Goal: Transaction & Acquisition: Purchase product/service

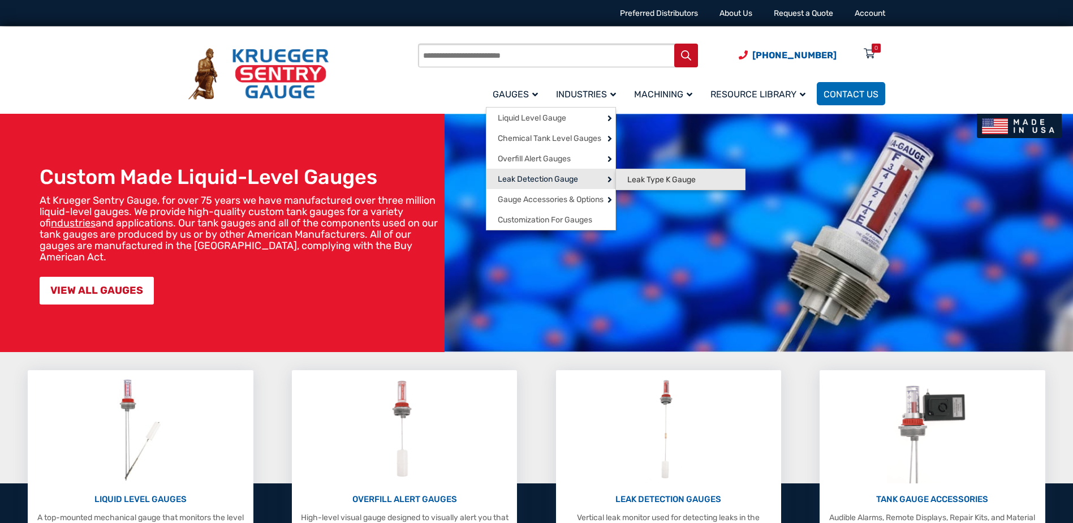
click at [640, 175] on span "Leak Type K Gauge" at bounding box center [661, 180] width 68 height 10
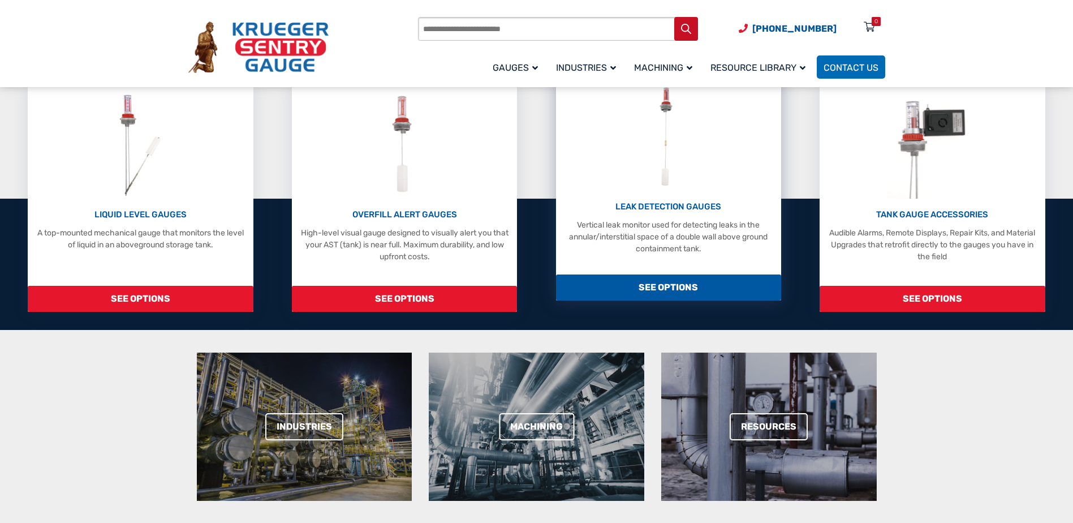
scroll to position [283, 0]
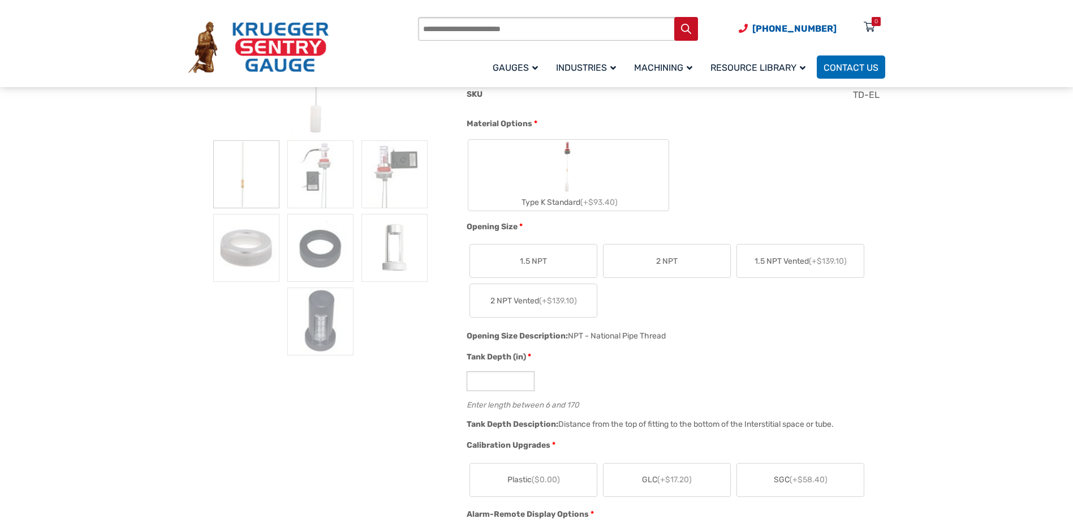
scroll to position [283, 0]
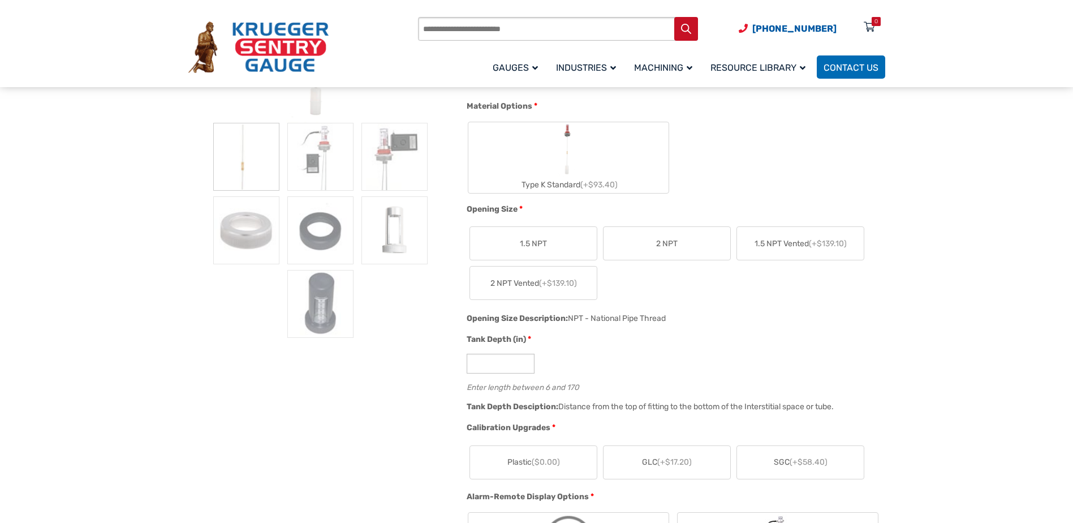
click at [671, 248] on span "2 NPT" at bounding box center [666, 244] width 21 height 12
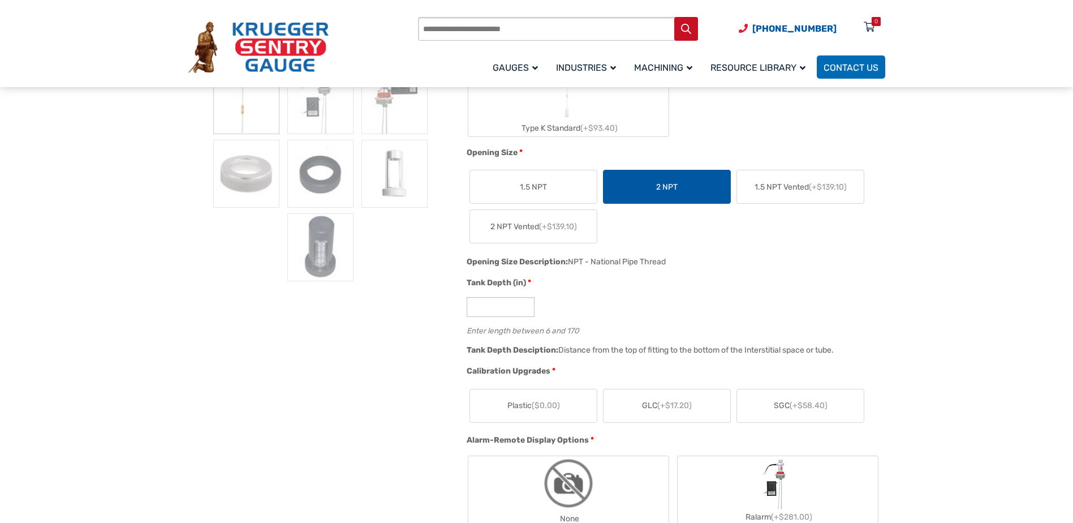
scroll to position [396, 0]
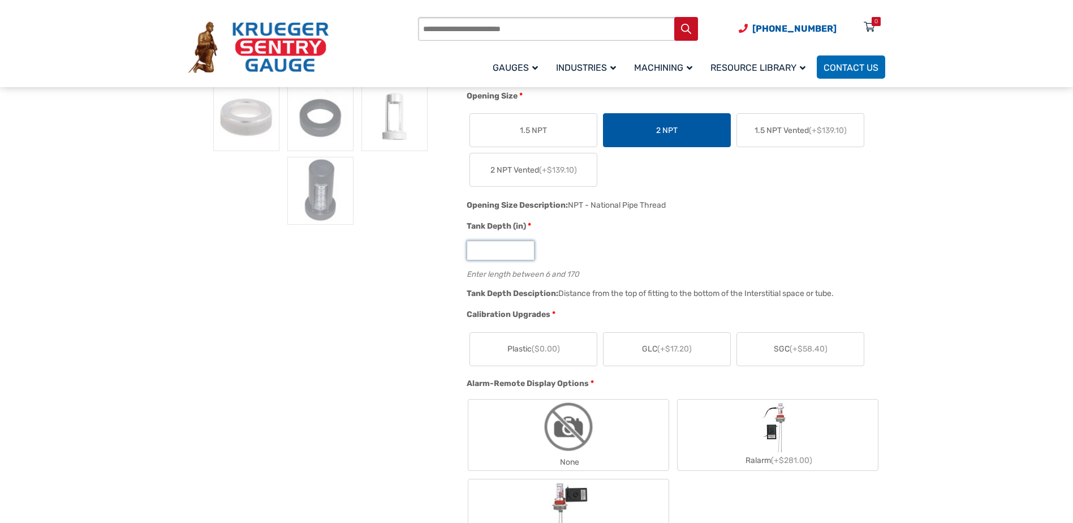
drag, startPoint x: 483, startPoint y: 251, endPoint x: 460, endPoint y: 261, distance: 24.8
type input "***"
click at [570, 352] on label "Plastic ($0.00)" at bounding box center [533, 349] width 127 height 33
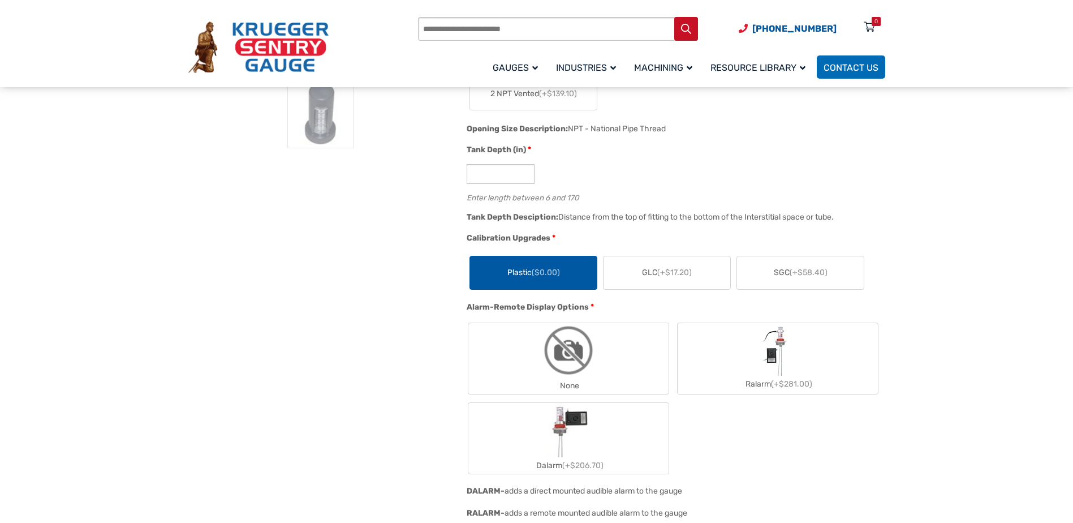
scroll to position [509, 0]
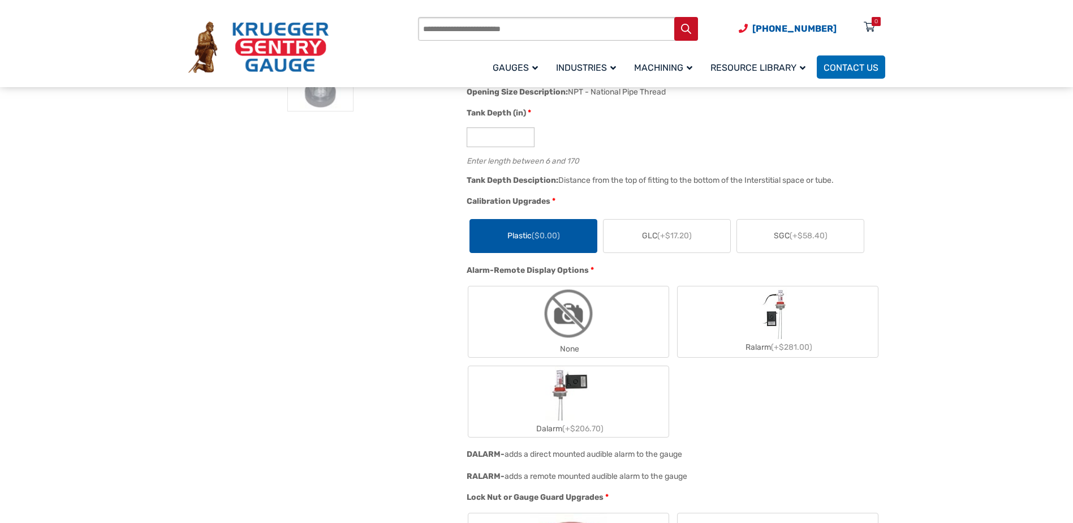
click at [585, 334] on img "None" at bounding box center [568, 313] width 54 height 54
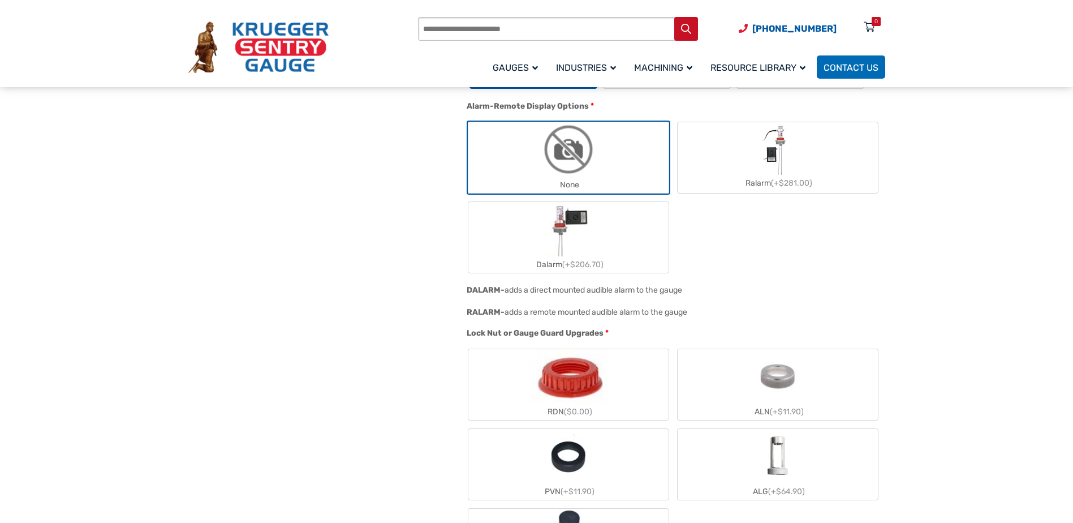
scroll to position [679, 0]
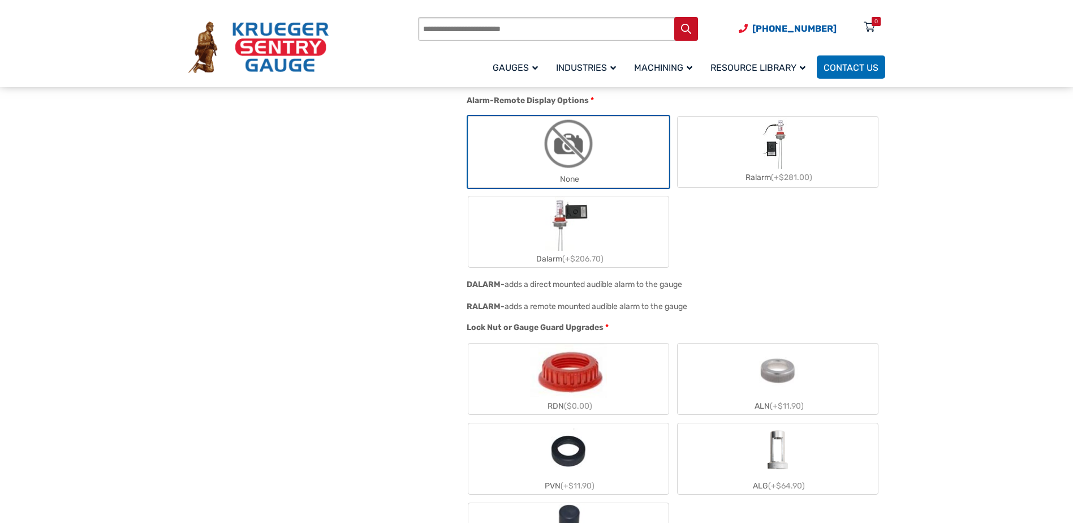
click at [621, 381] on label "RDN ($0.00)" at bounding box center [568, 378] width 200 height 71
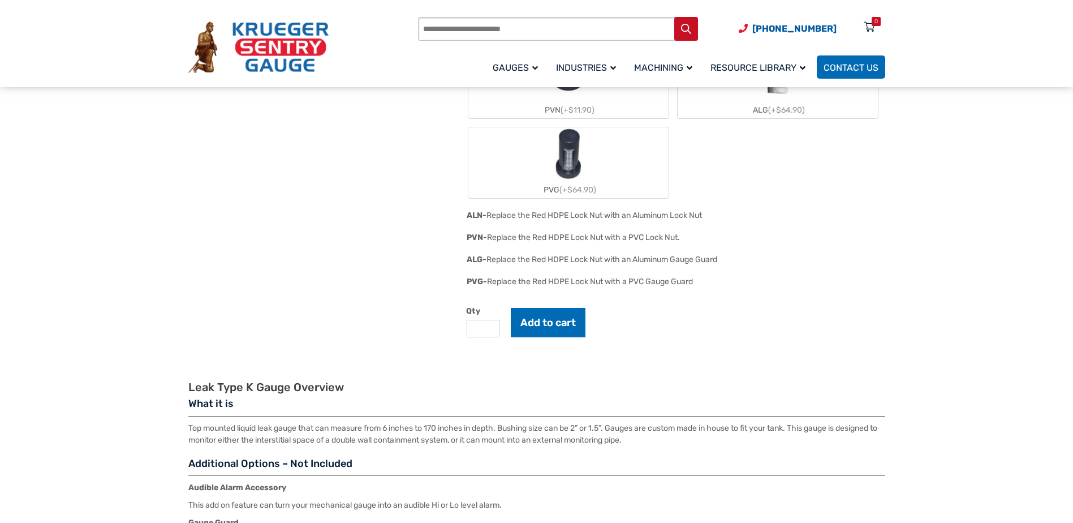
scroll to position [1075, 0]
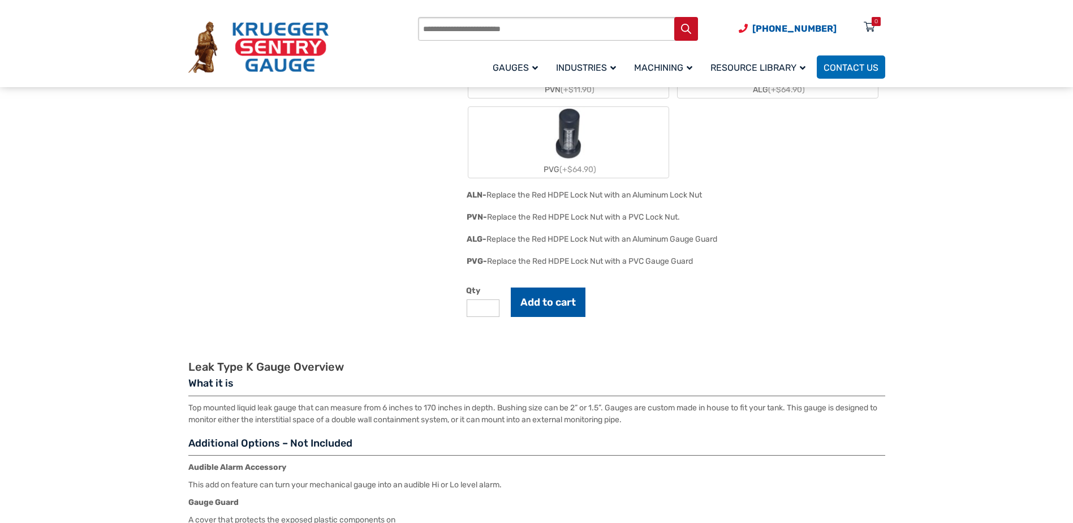
click at [553, 303] on button "Add to cart" at bounding box center [548, 301] width 75 height 29
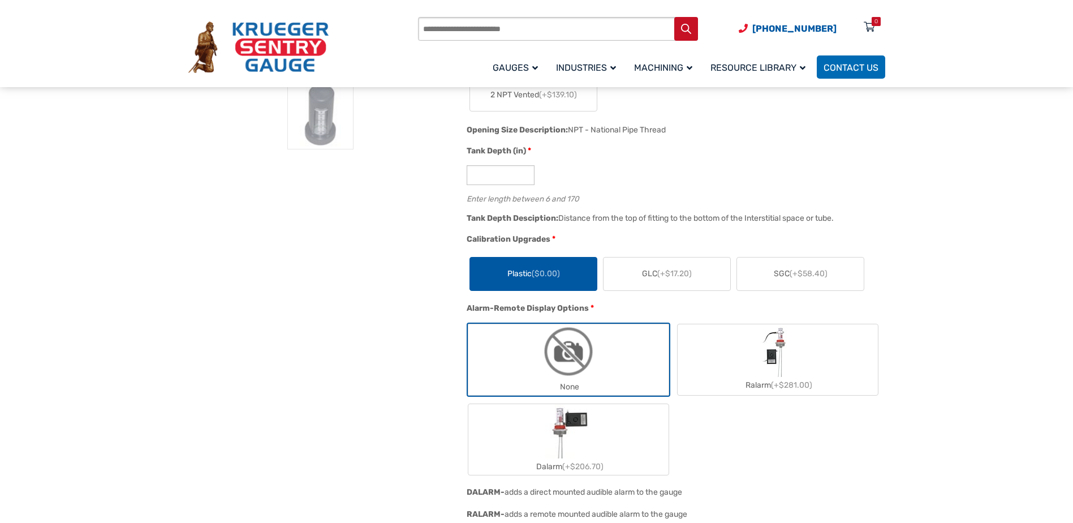
scroll to position [453, 0]
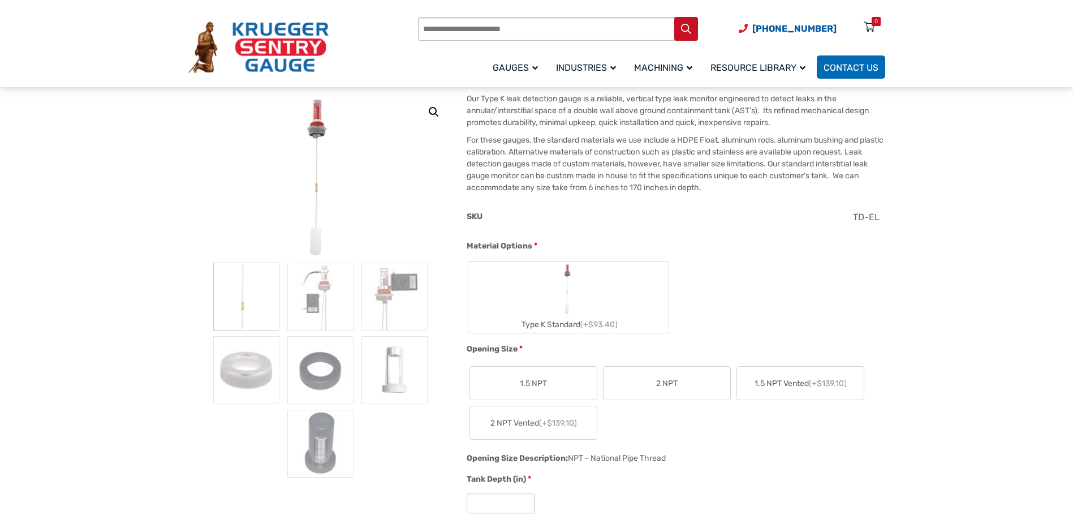
scroll to position [57, 0]
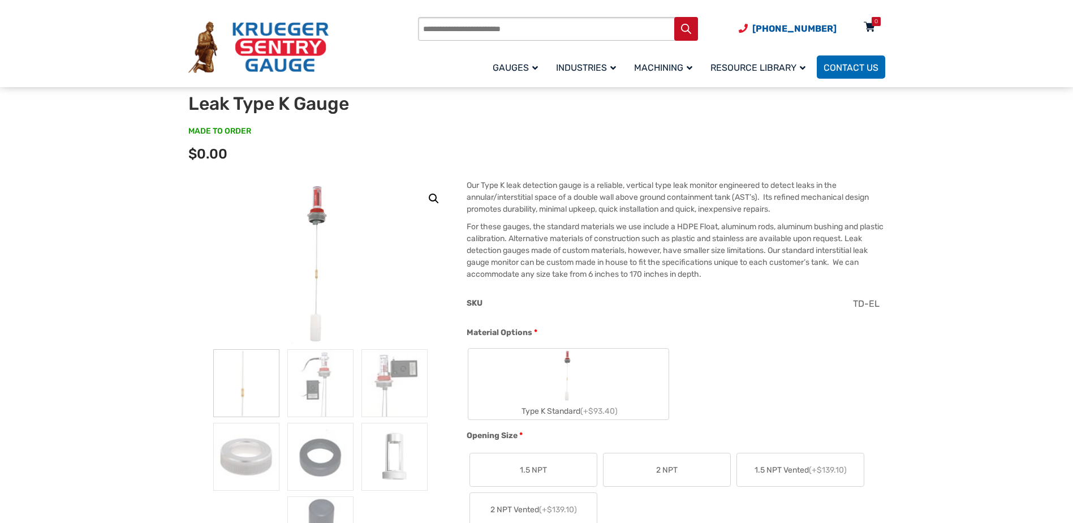
click at [871, 27] on icon at bounding box center [869, 28] width 11 height 18
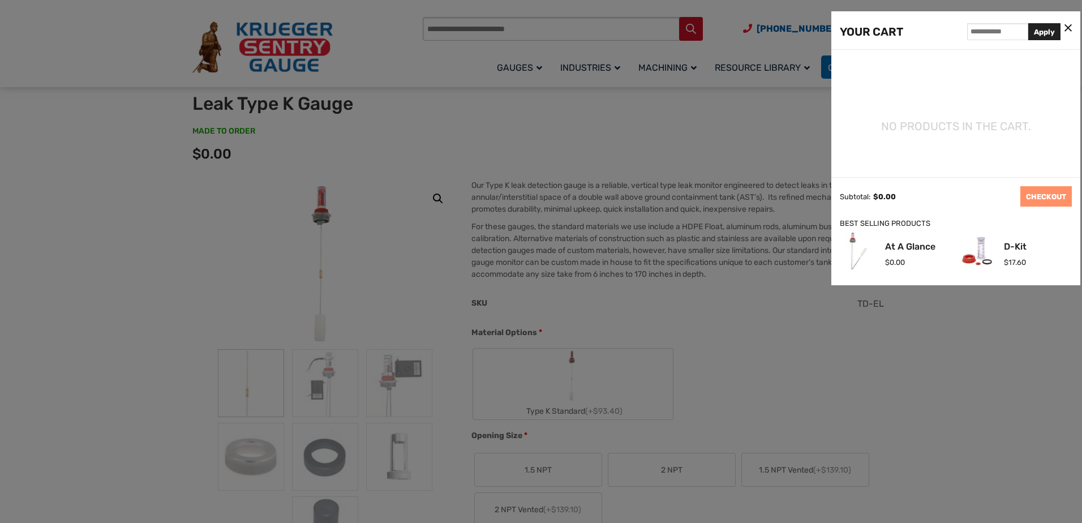
click at [1066, 25] on icon at bounding box center [1067, 29] width 7 height 12
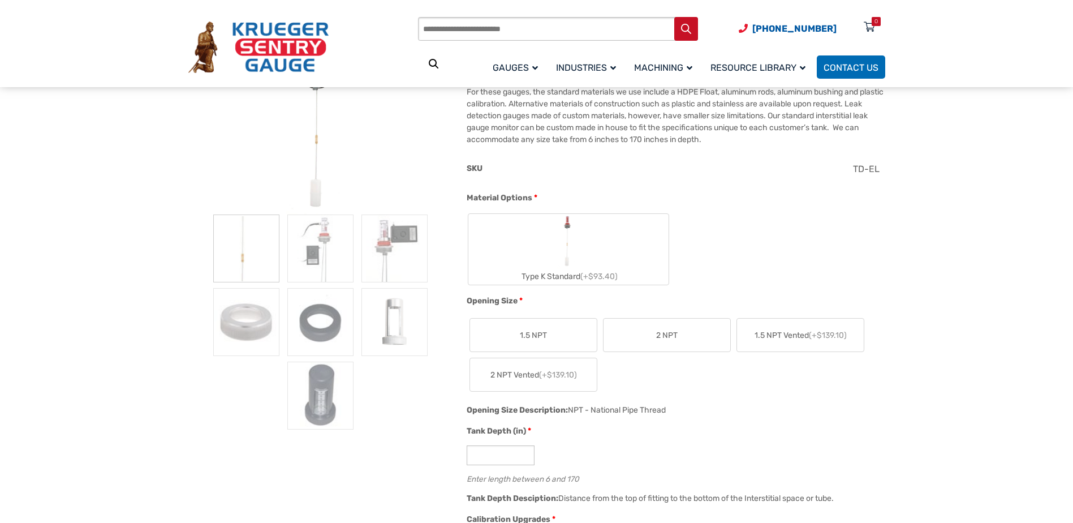
scroll to position [226, 0]
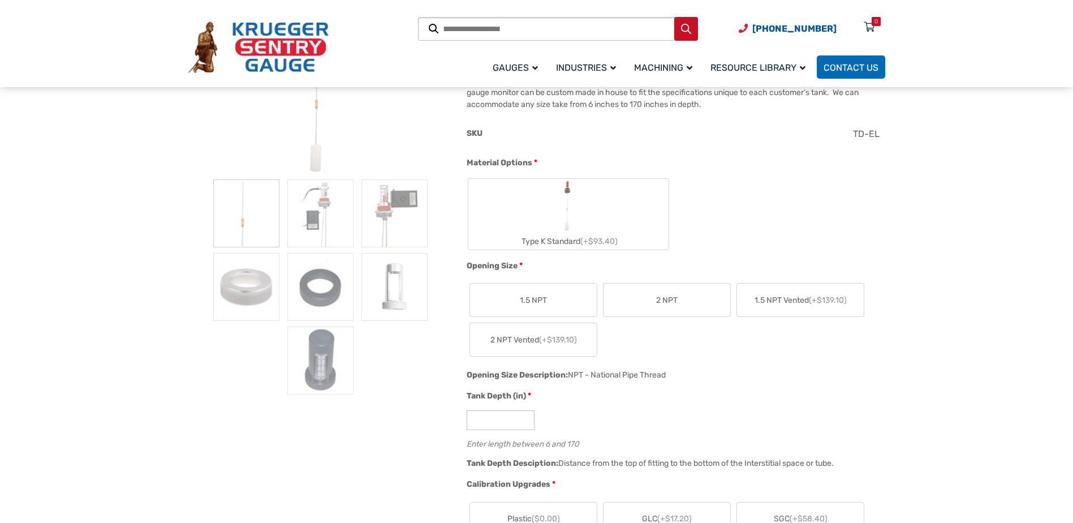
click at [585, 219] on label "Type K Standard (+$93.40)" at bounding box center [568, 214] width 200 height 71
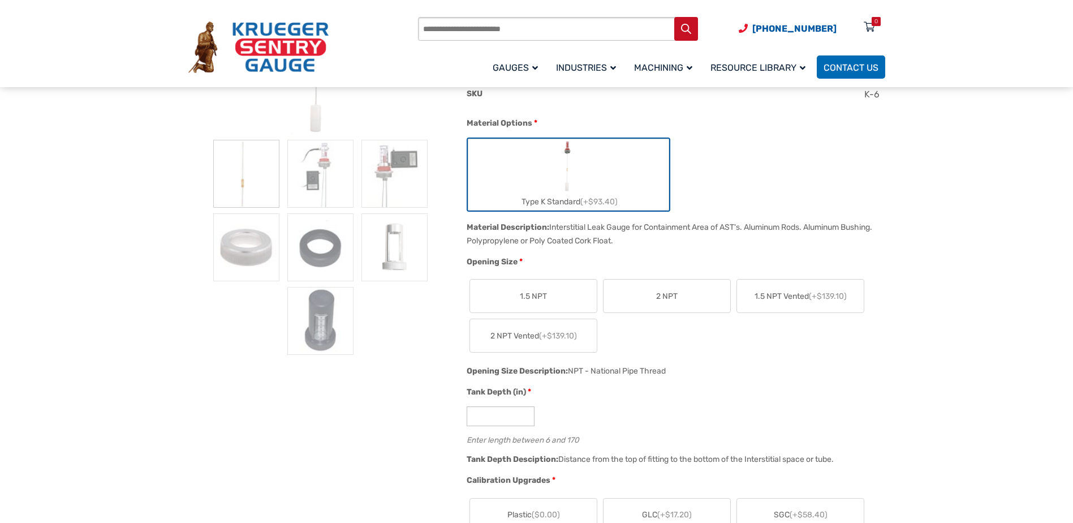
scroll to position [283, 0]
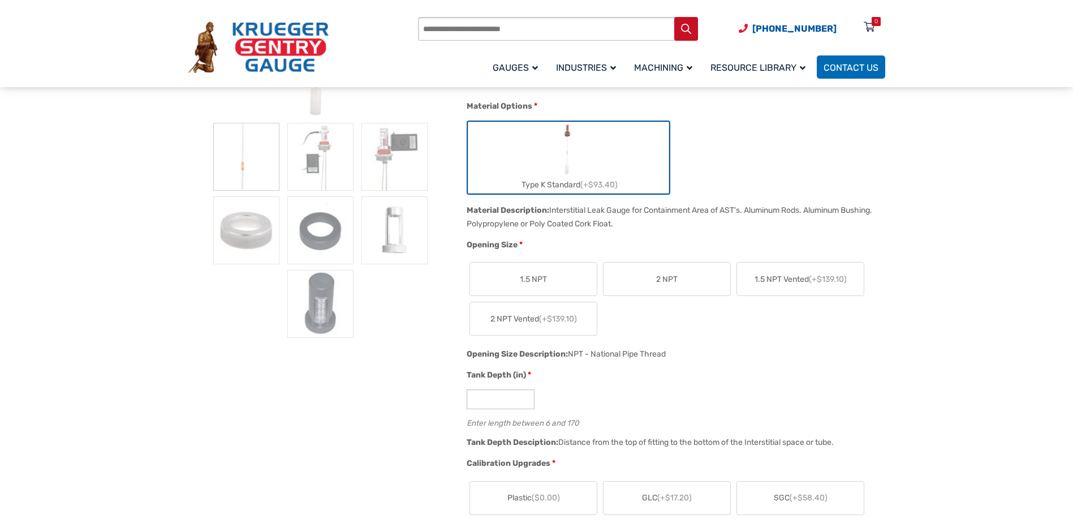
click at [656, 282] on label "2 NPT" at bounding box center [667, 278] width 127 height 33
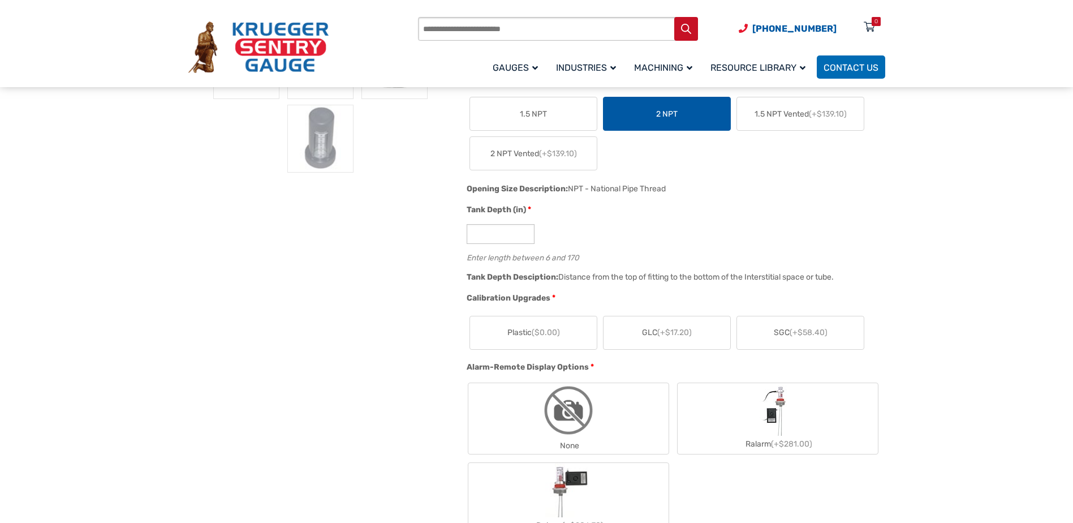
scroll to position [453, 0]
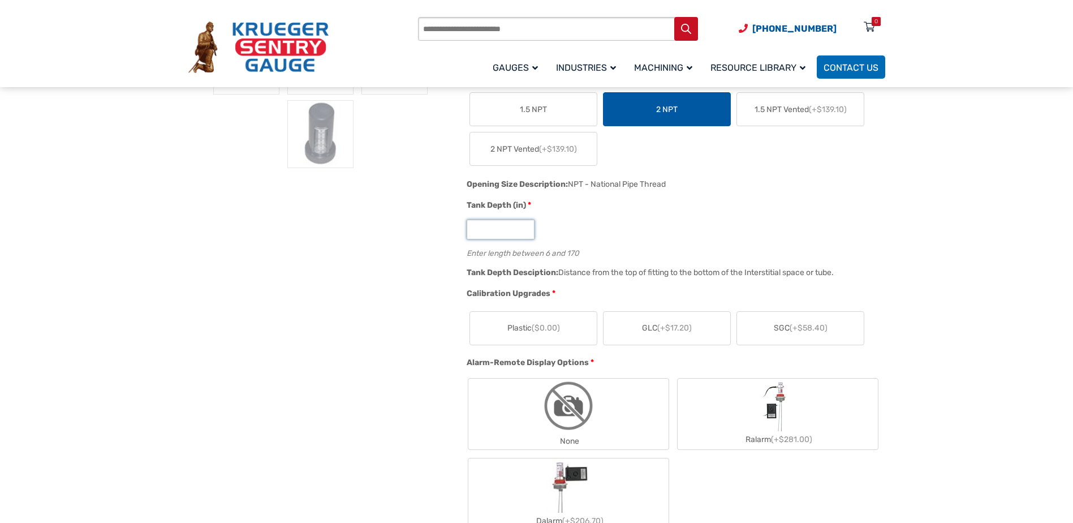
drag, startPoint x: 498, startPoint y: 232, endPoint x: 463, endPoint y: 239, distance: 36.3
type input "***"
click at [563, 329] on label "Plastic ($0.00)" at bounding box center [533, 328] width 127 height 33
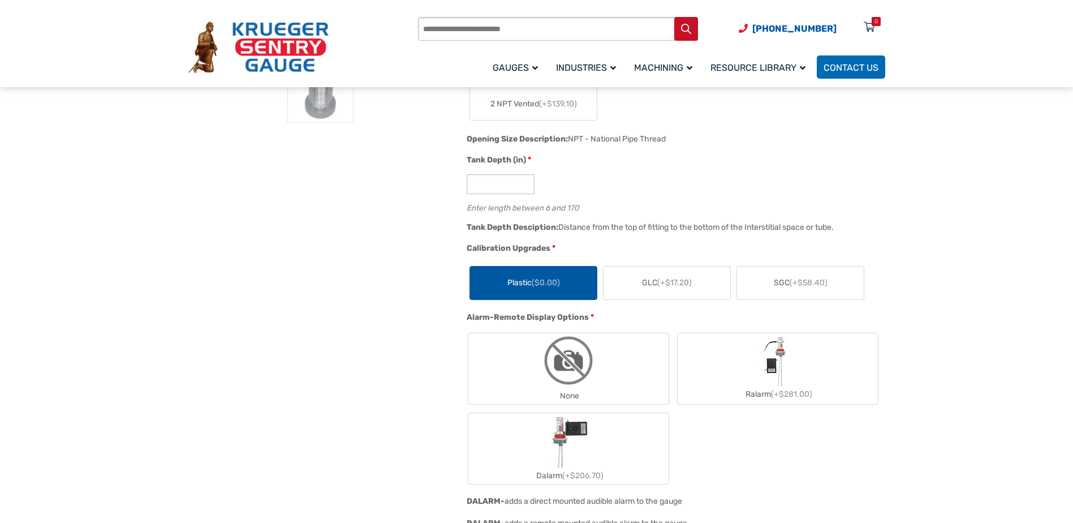
scroll to position [566, 0]
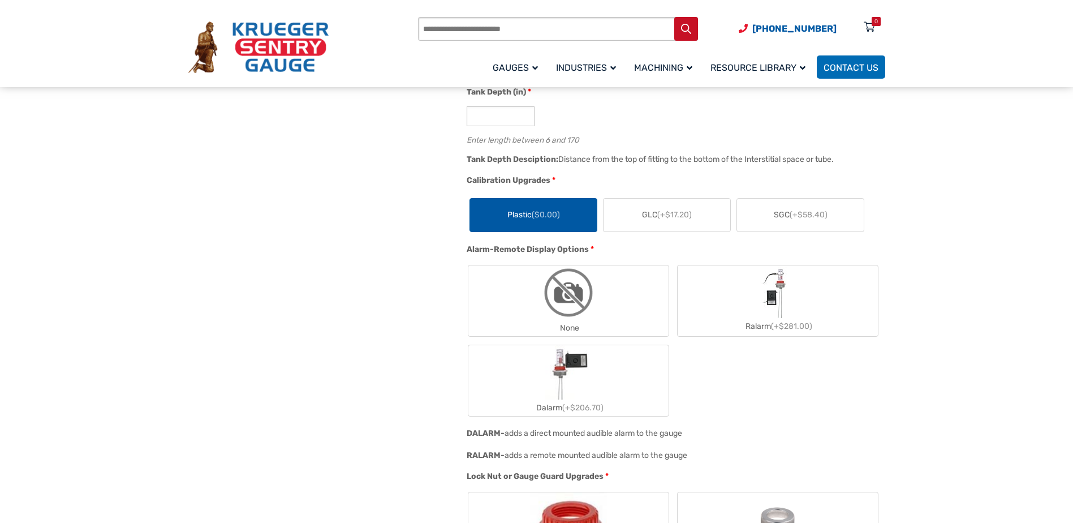
click at [609, 309] on label "None" at bounding box center [568, 300] width 200 height 71
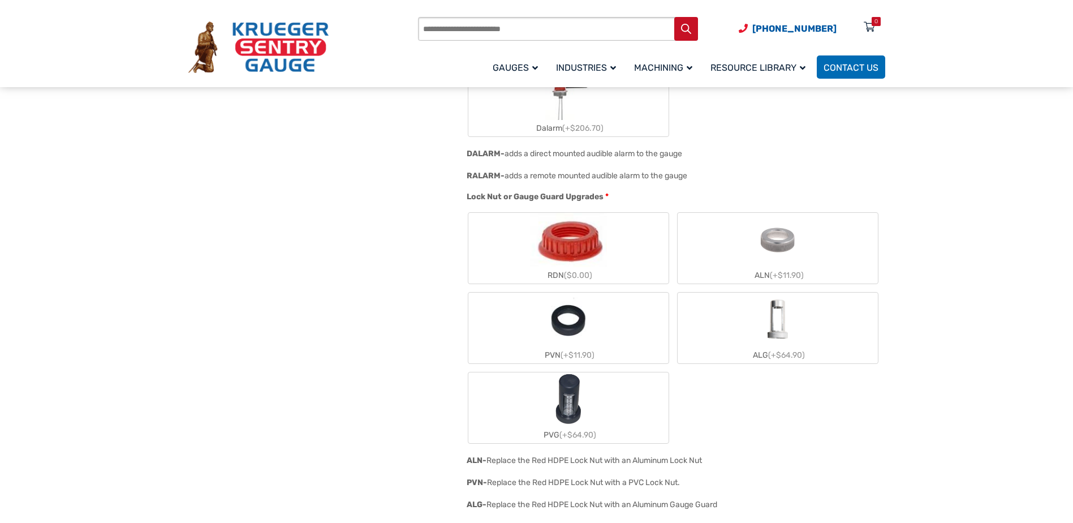
scroll to position [849, 0]
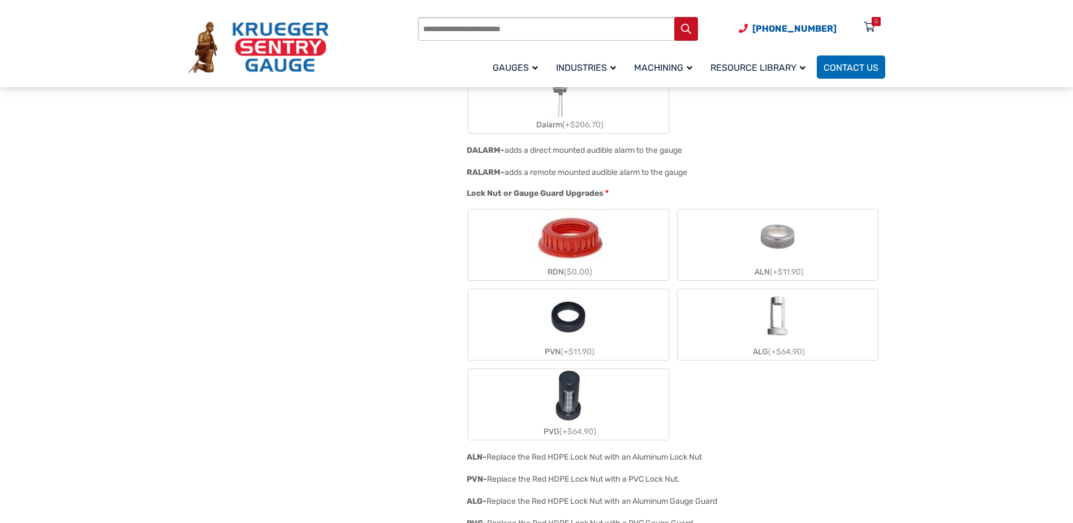
click at [625, 247] on label "RDN ($0.00)" at bounding box center [568, 244] width 200 height 71
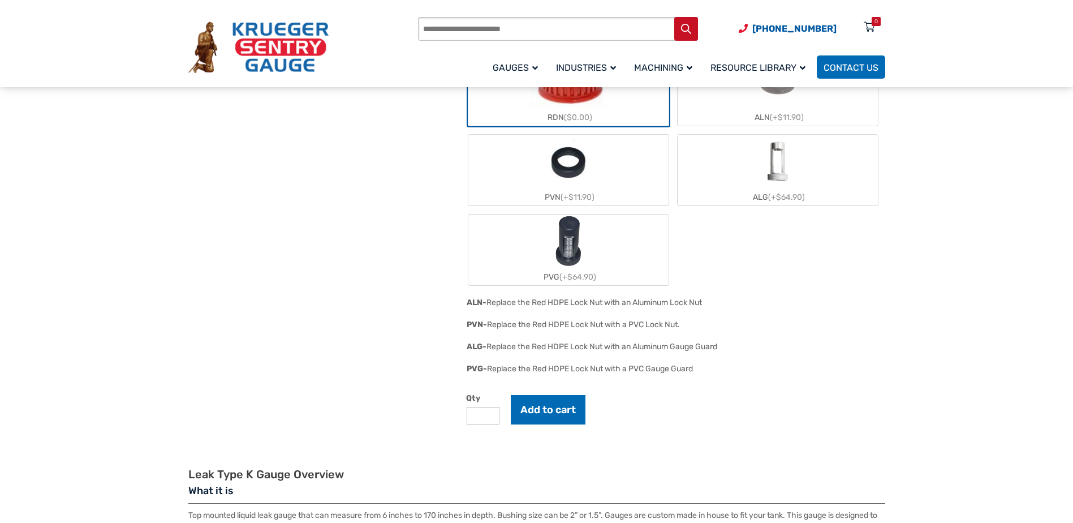
scroll to position [1075, 0]
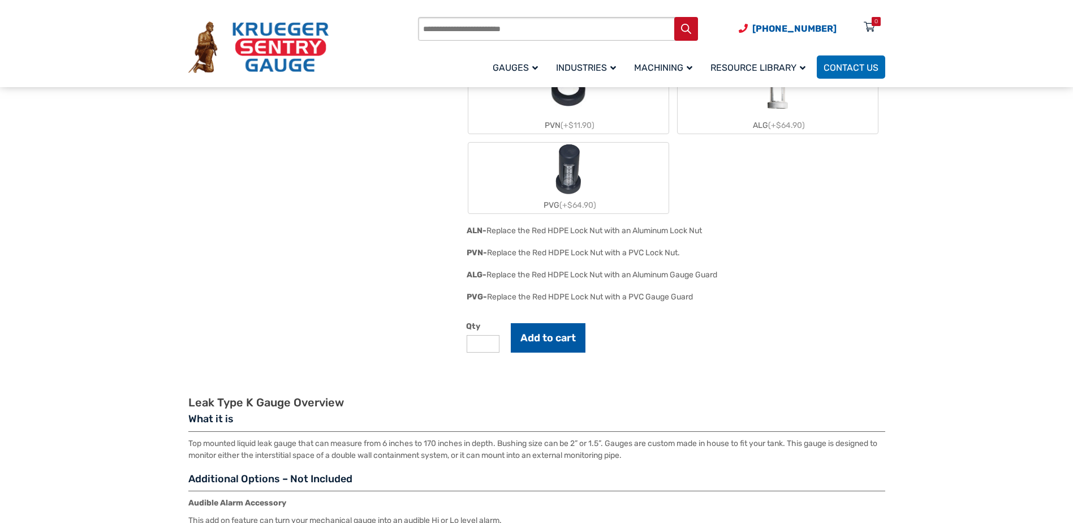
click at [559, 339] on button "Add to cart" at bounding box center [548, 337] width 75 height 29
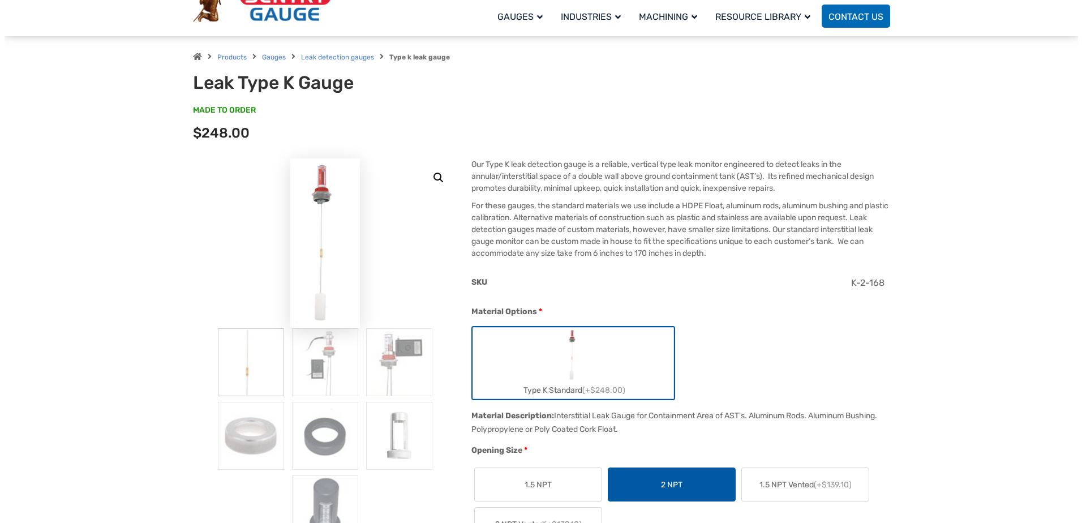
scroll to position [0, 0]
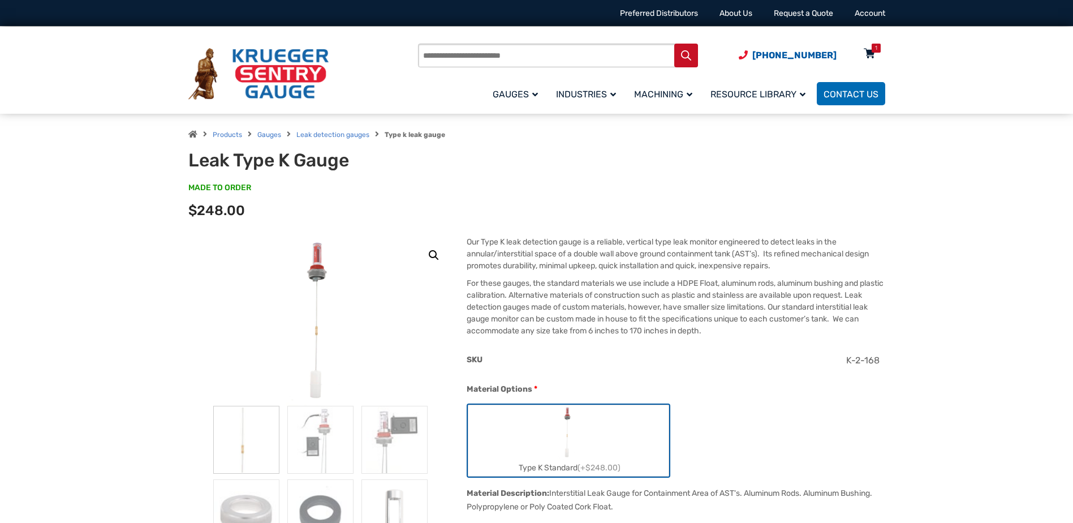
click at [868, 55] on icon at bounding box center [869, 54] width 11 height 18
